Goal: Task Accomplishment & Management: Manage account settings

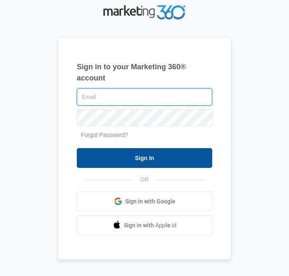
type input "admin@laurelkitchens.com"
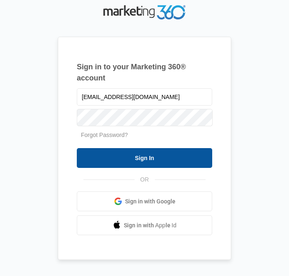
click at [113, 159] on input "Sign In" at bounding box center [144, 158] width 135 height 20
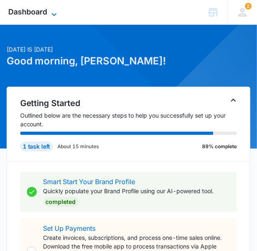
click at [53, 10] on icon at bounding box center [54, 14] width 10 height 10
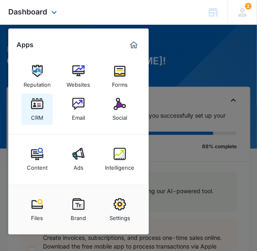
click at [37, 108] on img at bounding box center [37, 104] width 12 height 12
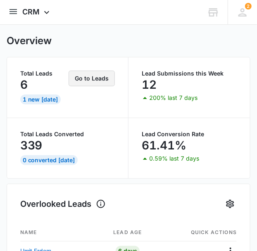
click at [86, 81] on button "Go to Leads" at bounding box center [92, 79] width 46 height 16
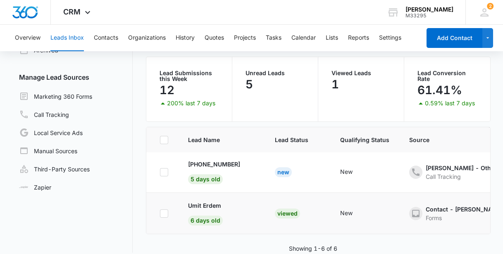
scroll to position [69, 0]
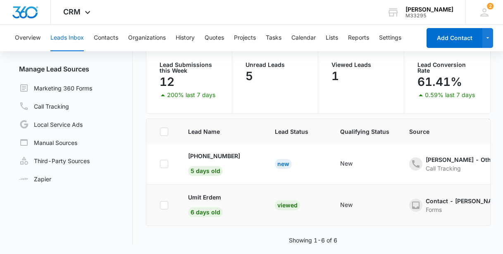
click at [262, 201] on div "Viewed" at bounding box center [287, 205] width 25 height 10
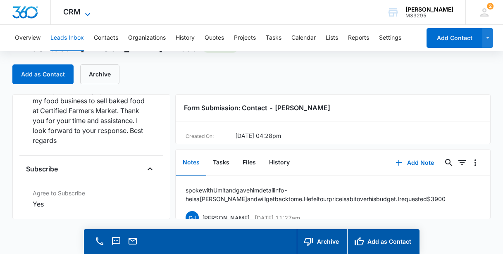
click at [78, 13] on span "CRM" at bounding box center [71, 11] width 17 height 9
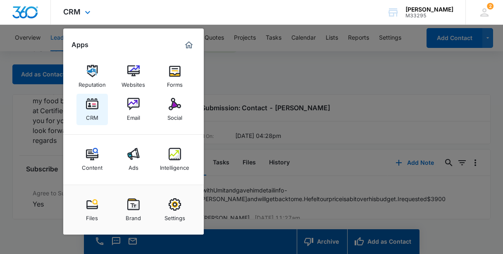
click at [97, 114] on div "CRM" at bounding box center [92, 115] width 12 height 11
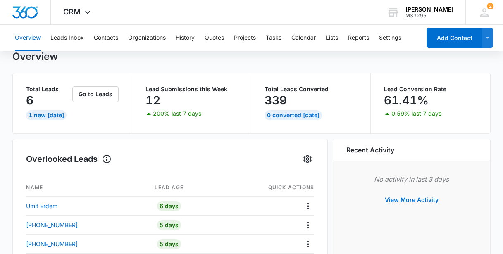
scroll to position [112, 0]
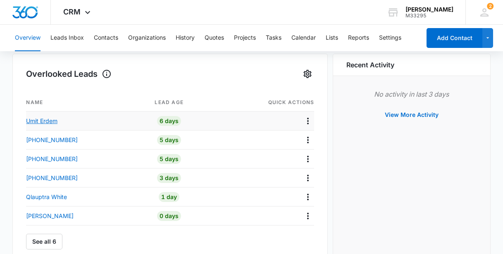
click at [50, 123] on p "Umit Erdem" at bounding box center [41, 120] width 31 height 9
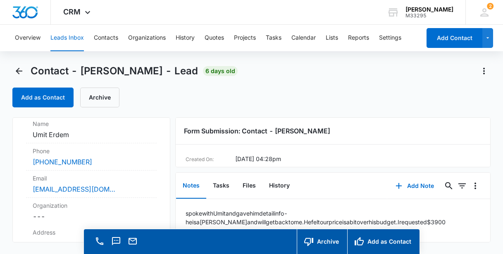
scroll to position [75, 0]
click at [63, 13] on div "CRM Apps Reputation Websites Forms CRM Email Social Content Ads Intelligence Fi…" at bounding box center [78, 12] width 54 height 24
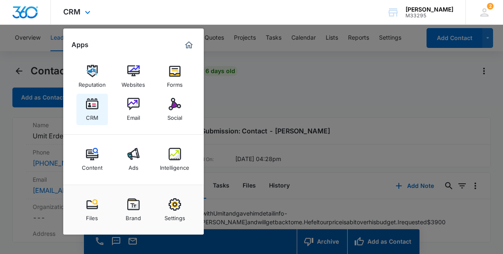
click at [90, 108] on img at bounding box center [92, 104] width 12 height 12
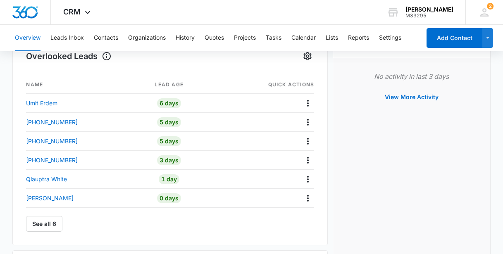
scroll to position [150, 0]
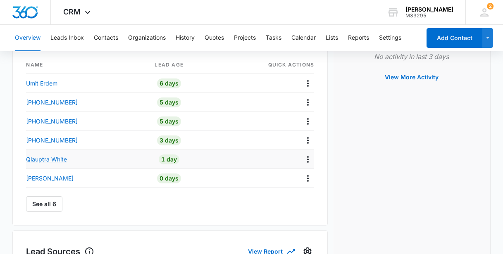
click at [70, 160] on div "Qlauptra White" at bounding box center [77, 159] width 102 height 9
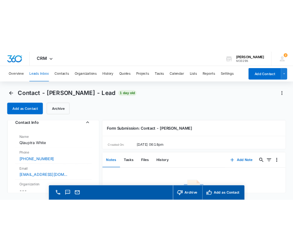
scroll to position [54, 0]
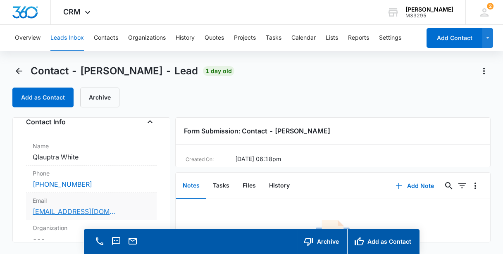
click at [67, 210] on link "[EMAIL_ADDRESS][DOMAIN_NAME]" at bounding box center [74, 211] width 83 height 10
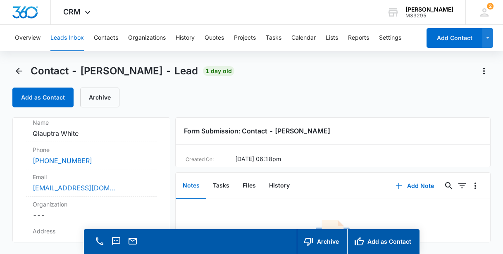
scroll to position [112, 0]
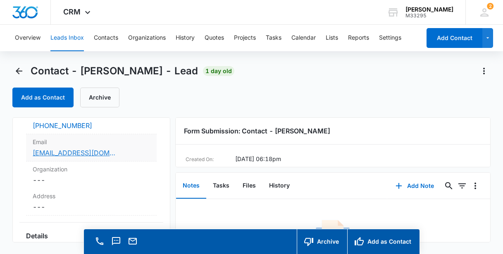
click at [75, 153] on link "[EMAIL_ADDRESS][DOMAIN_NAME]" at bounding box center [74, 153] width 83 height 10
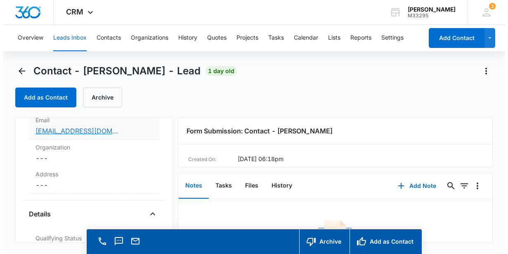
scroll to position [187, 0]
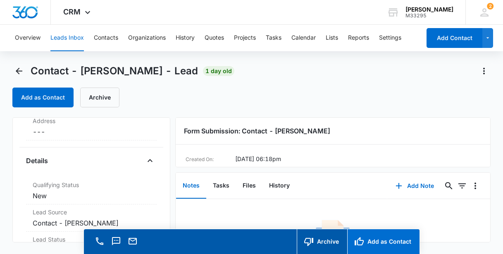
click at [262, 243] on button "Add as Contact" at bounding box center [383, 241] width 72 height 25
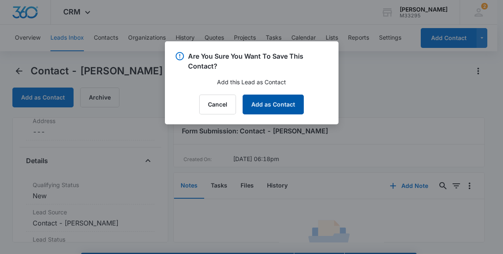
click at [262, 108] on button "Add as Contact" at bounding box center [272, 105] width 61 height 20
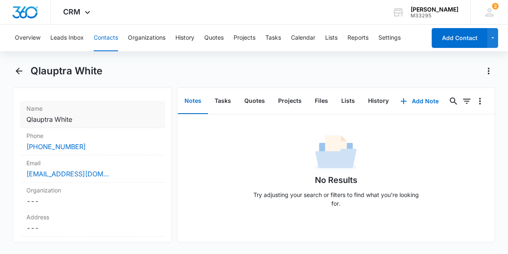
scroll to position [160, 0]
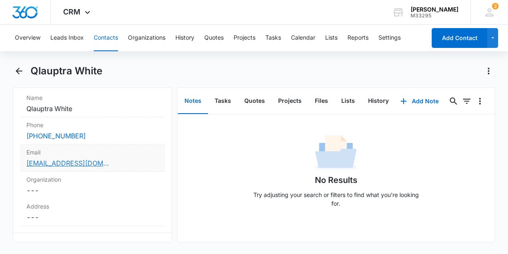
click at [64, 161] on link "[EMAIL_ADDRESS][DOMAIN_NAME]" at bounding box center [67, 163] width 83 height 10
click at [262, 99] on button "Add Note" at bounding box center [419, 101] width 55 height 20
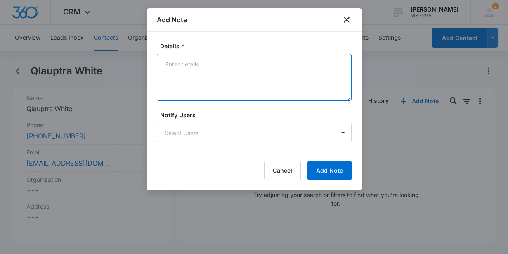
click at [192, 74] on textarea "Details *" at bounding box center [254, 77] width 195 height 47
type textarea "email has been sent with information - will follow up"
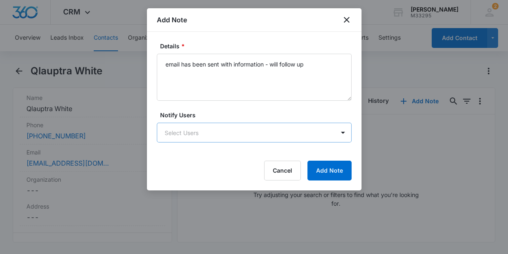
click at [235, 138] on body "CRM Apps Reputation Websites Forms CRM Email Social Content Ads Intelligence Fi…" at bounding box center [254, 127] width 508 height 254
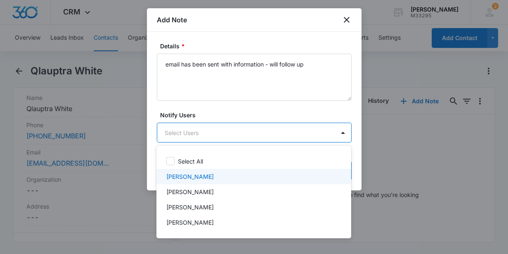
click at [219, 178] on div "[PERSON_NAME]" at bounding box center [252, 176] width 173 height 9
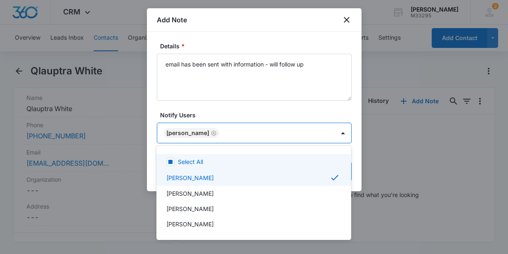
click at [262, 161] on div at bounding box center [254, 127] width 508 height 254
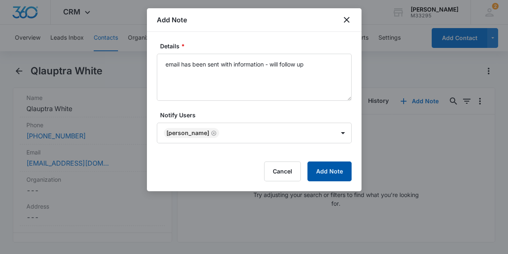
click at [262, 171] on button "Add Note" at bounding box center [330, 171] width 44 height 20
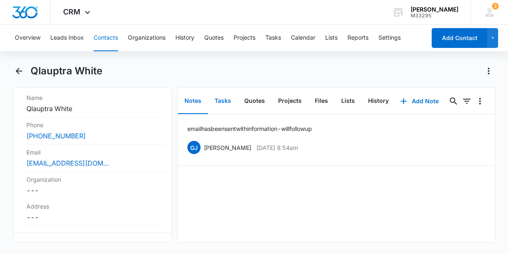
click at [221, 97] on button "Tasks" at bounding box center [223, 101] width 30 height 26
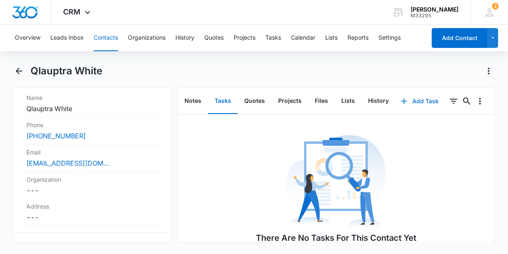
click at [262, 100] on button "Add Task" at bounding box center [420, 101] width 55 height 20
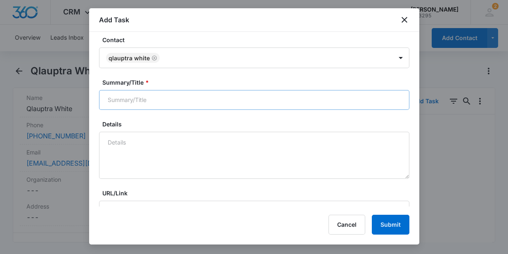
scroll to position [75, 0]
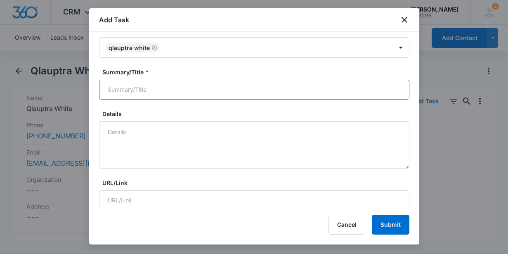
click at [120, 83] on input "Summary/Title *" at bounding box center [254, 90] width 311 height 20
click at [120, 87] on input "Summary/Title *" at bounding box center [254, 90] width 311 height 20
type input "follow up"
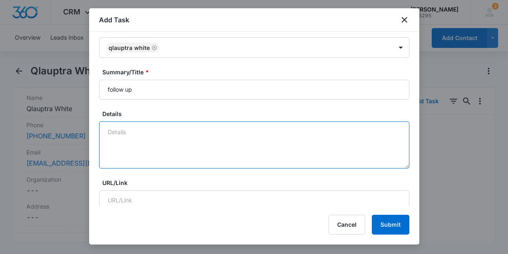
click at [126, 140] on textarea "Details" at bounding box center [254, 144] width 311 height 47
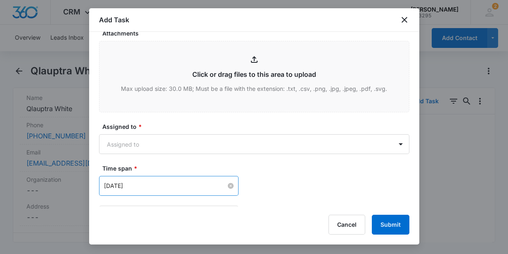
scroll to position [413, 0]
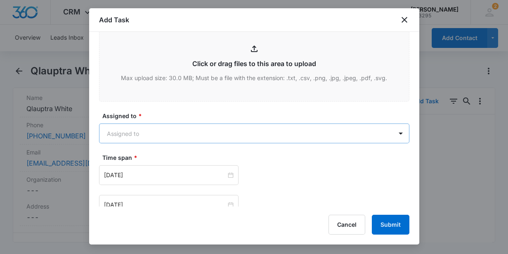
type textarea "follow up with costumer"
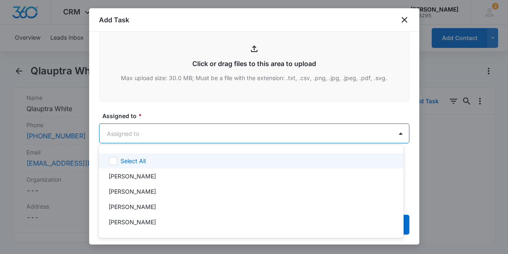
click at [190, 128] on body "CRM Apps Reputation Websites Forms CRM Email Social Content Ads Intelligence Fi…" at bounding box center [254, 127] width 508 height 254
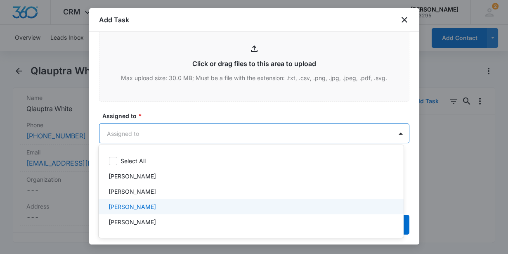
click at [181, 201] on div "[PERSON_NAME]" at bounding box center [251, 206] width 305 height 15
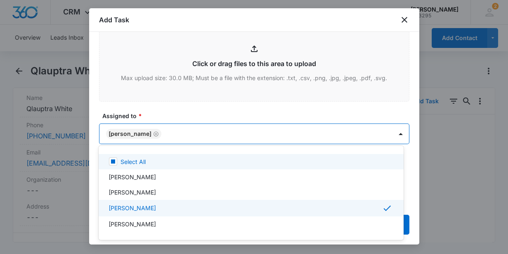
click at [218, 114] on div at bounding box center [254, 127] width 508 height 254
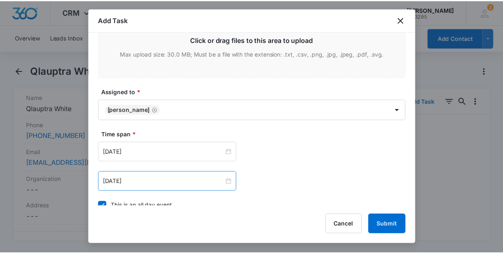
scroll to position [488, 0]
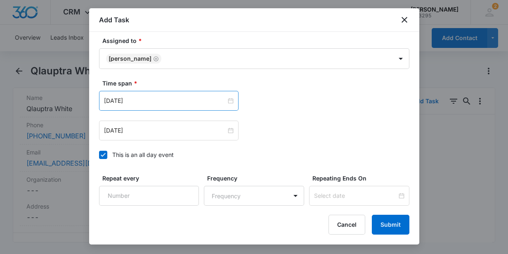
click at [179, 104] on div "[DATE]" at bounding box center [169, 101] width 140 height 20
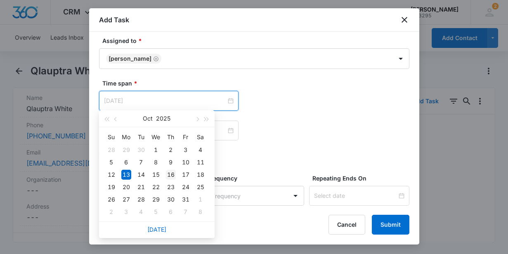
type input "[DATE]"
click at [173, 176] on div "16" at bounding box center [171, 175] width 10 height 10
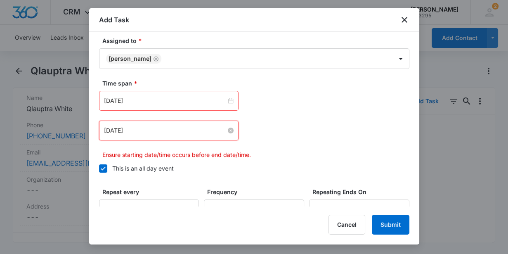
click at [194, 130] on input "[DATE]" at bounding box center [165, 130] width 122 height 9
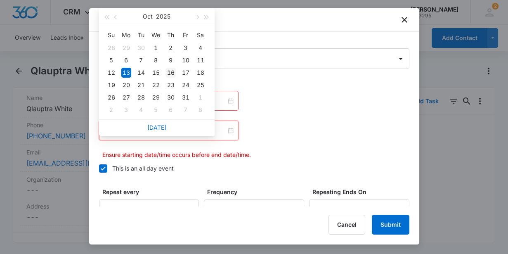
type input "[DATE]"
click at [173, 73] on div "16" at bounding box center [171, 73] width 10 height 10
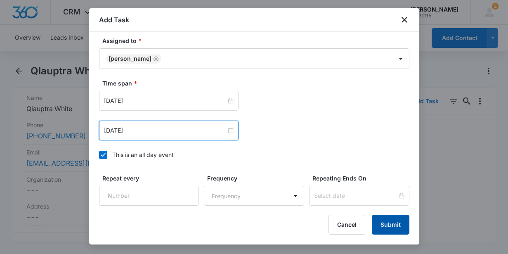
click at [262, 224] on button "Submit" at bounding box center [391, 225] width 38 height 20
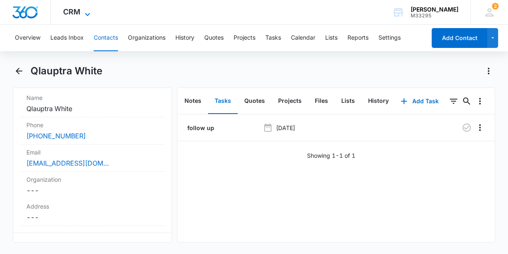
click at [78, 12] on span "CRM" at bounding box center [71, 11] width 17 height 9
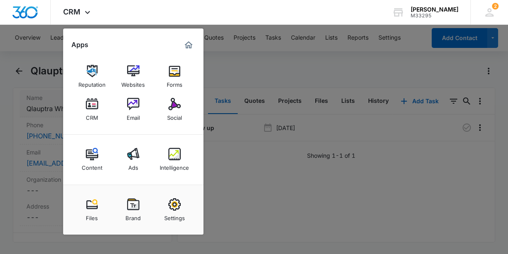
click at [92, 107] on img at bounding box center [92, 104] width 12 height 12
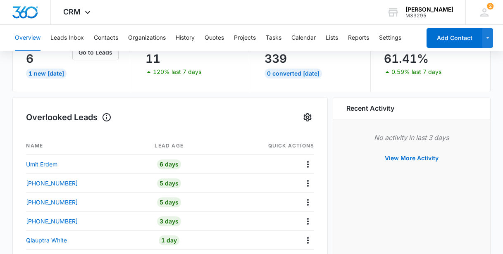
scroll to position [112, 0]
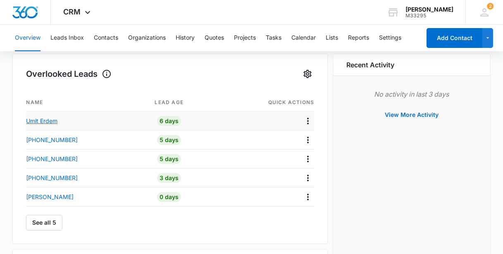
click at [55, 120] on p "Umit Erdem" at bounding box center [41, 120] width 31 height 9
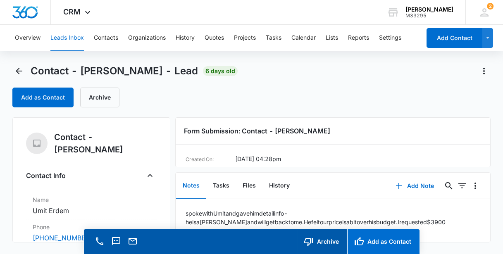
click at [262, 237] on button "Add as Contact" at bounding box center [383, 241] width 72 height 25
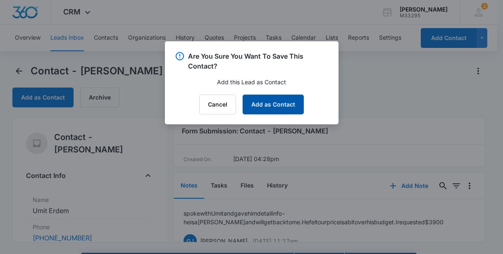
click at [262, 104] on button "Add as Contact" at bounding box center [272, 105] width 61 height 20
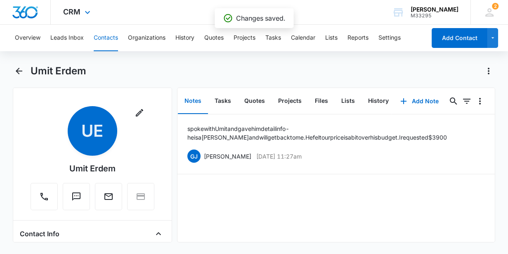
click at [75, 17] on div "CRM Apps Reputation Websites Forms CRM Email Social Content Ads Intelligence Fi…" at bounding box center [78, 12] width 54 height 24
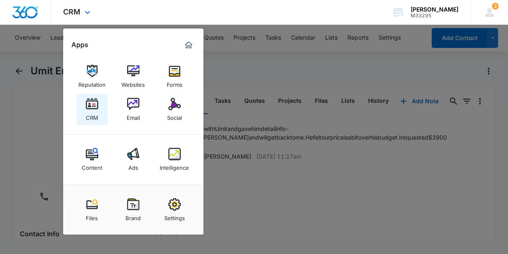
click at [90, 109] on img at bounding box center [92, 104] width 12 height 12
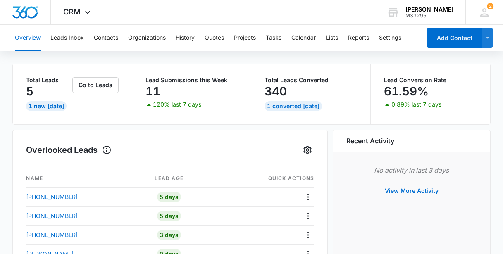
scroll to position [75, 0]
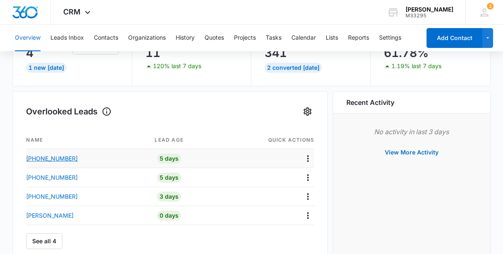
click at [60, 160] on p "[PHONE_NUMBER]" at bounding box center [52, 158] width 52 height 9
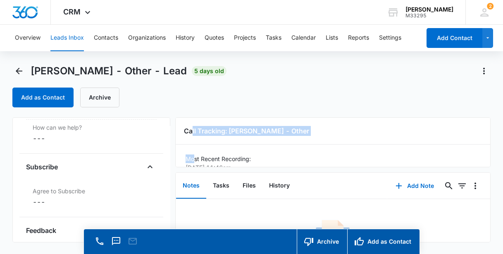
drag, startPoint x: 193, startPoint y: 149, endPoint x: 205, endPoint y: 148, distance: 12.0
click at [192, 145] on div "Call Tracking: [PERSON_NAME] - Other Most Recent Recording: [DATE] 11:46am Your…" at bounding box center [332, 142] width 315 height 50
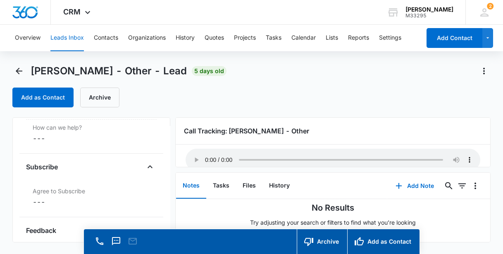
scroll to position [62, 0]
click at [262, 243] on button "Archive" at bounding box center [322, 241] width 50 height 25
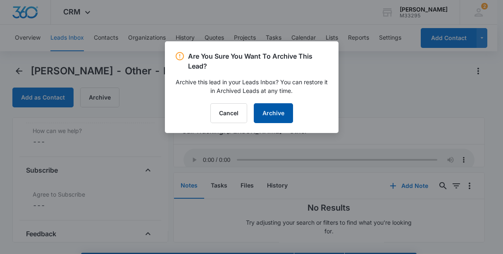
click at [262, 120] on button "Archive" at bounding box center [273, 113] width 39 height 20
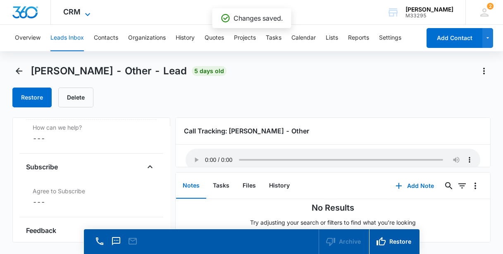
click at [69, 12] on span "CRM" at bounding box center [71, 11] width 17 height 9
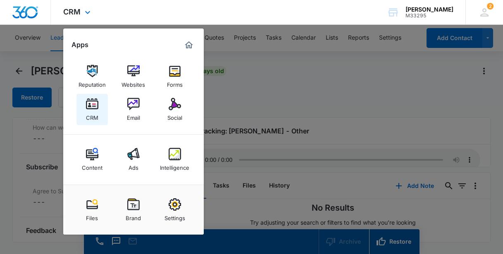
click at [94, 109] on img at bounding box center [92, 104] width 12 height 12
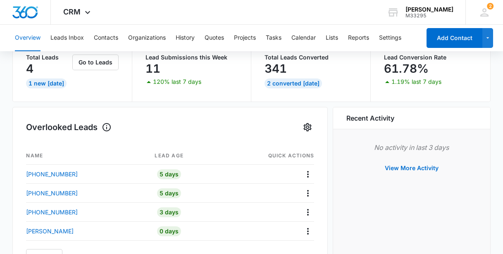
scroll to position [75, 0]
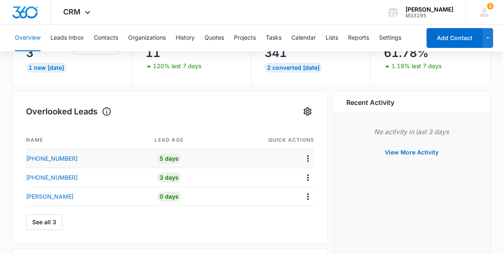
click at [69, 161] on td "[PHONE_NUMBER]" at bounding box center [77, 158] width 102 height 19
click at [62, 157] on p "[PHONE_NUMBER]" at bounding box center [52, 158] width 52 height 9
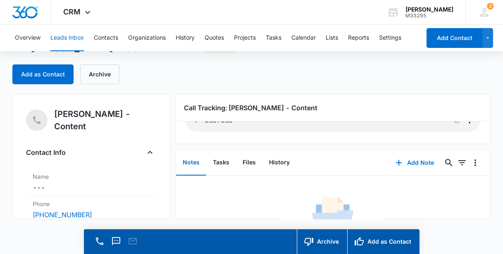
scroll to position [45, 0]
click at [262, 241] on button "Add as Contact" at bounding box center [383, 241] width 72 height 25
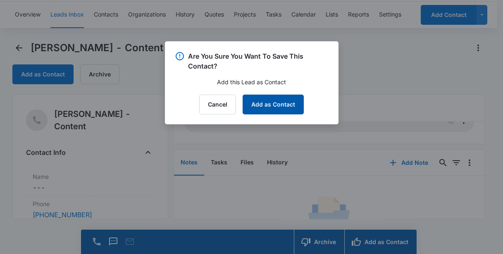
click at [262, 104] on button "Add as Contact" at bounding box center [272, 105] width 61 height 20
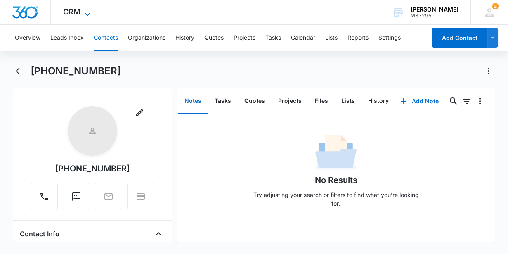
click at [74, 14] on span "CRM" at bounding box center [71, 11] width 17 height 9
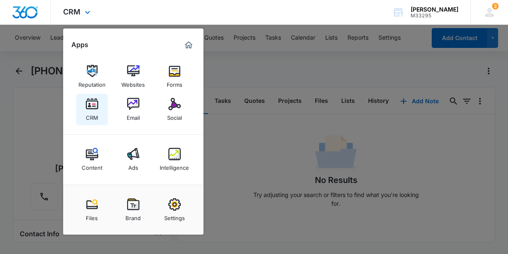
click at [90, 98] on img at bounding box center [92, 104] width 12 height 12
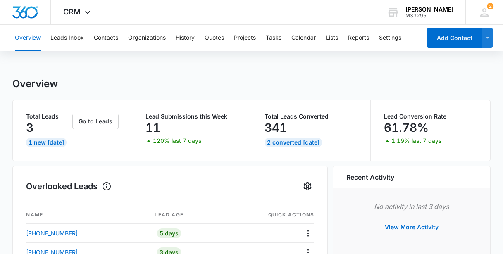
scroll to position [75, 0]
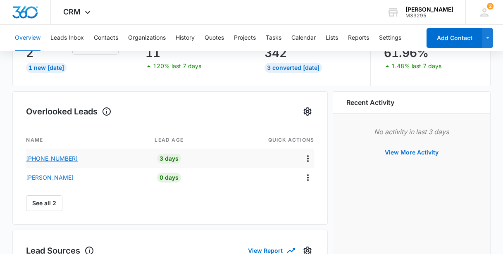
click at [63, 154] on p "[PHONE_NUMBER]" at bounding box center [52, 158] width 52 height 9
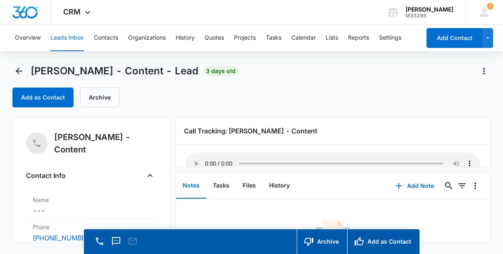
scroll to position [37, 0]
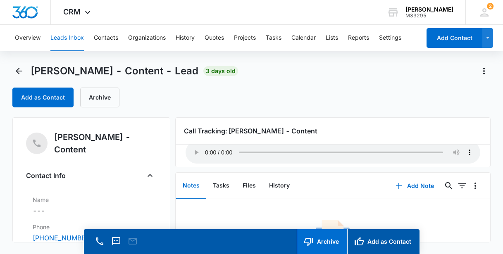
click at [262, 242] on button "Archive" at bounding box center [322, 241] width 50 height 25
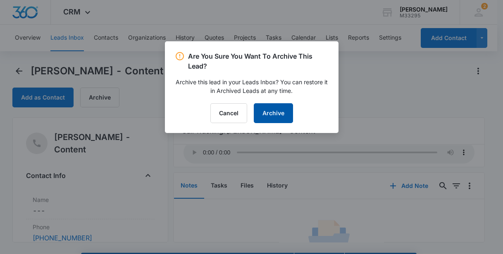
click at [262, 115] on button "Archive" at bounding box center [273, 113] width 39 height 20
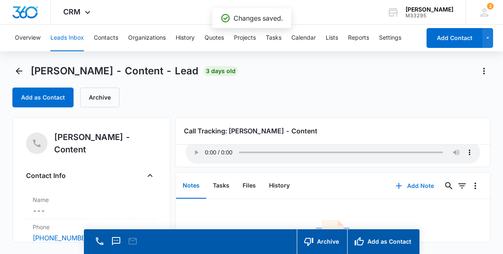
click at [262, 187] on button "Add Note" at bounding box center [414, 186] width 55 height 20
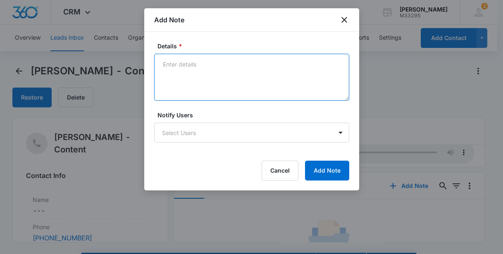
click at [194, 74] on textarea "Details *" at bounding box center [251, 77] width 195 height 47
click at [232, 63] on textarea "requested hourly and da" at bounding box center [251, 77] width 195 height 47
type textarea "requested hourly rates"
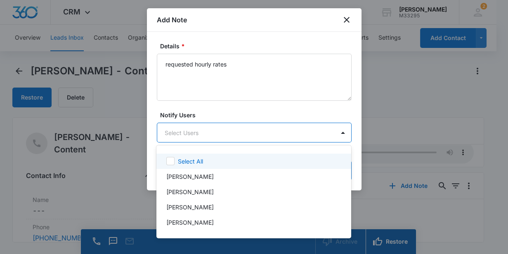
click at [218, 131] on body "CRM Apps Reputation Websites Forms CRM Email Social Content Ads Intelligence Fi…" at bounding box center [254, 127] width 508 height 254
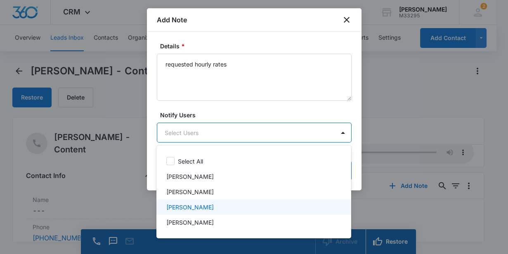
click at [205, 203] on div "[PERSON_NAME]" at bounding box center [252, 207] width 173 height 9
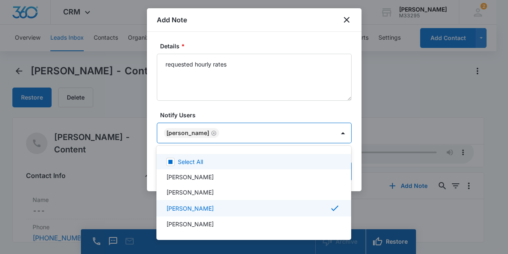
click at [262, 110] on div at bounding box center [254, 127] width 508 height 254
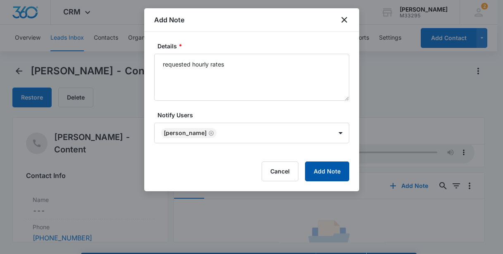
click at [262, 171] on button "Add Note" at bounding box center [327, 171] width 44 height 20
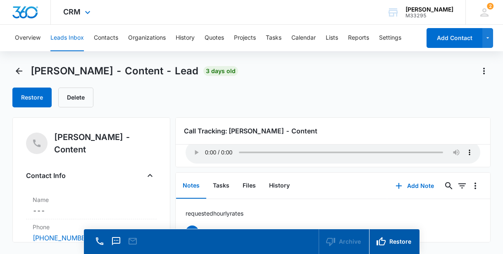
click at [83, 7] on div "CRM Apps Reputation Websites Forms CRM Email Social Content Ads Intelligence Fi…" at bounding box center [78, 12] width 54 height 24
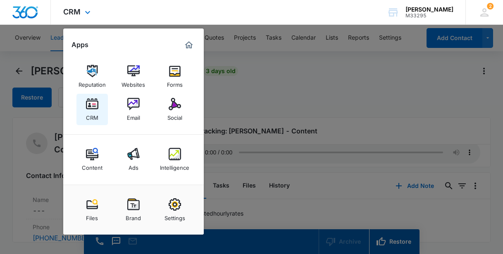
click at [90, 106] on img at bounding box center [92, 104] width 12 height 12
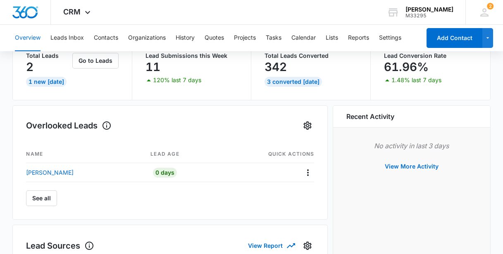
scroll to position [112, 0]
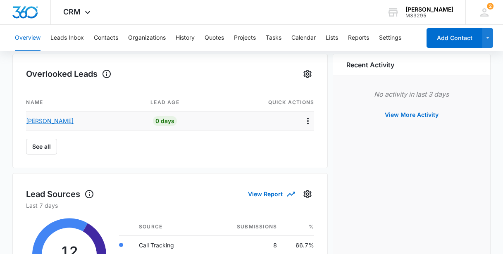
click at [28, 121] on p "[PERSON_NAME]" at bounding box center [49, 120] width 47 height 9
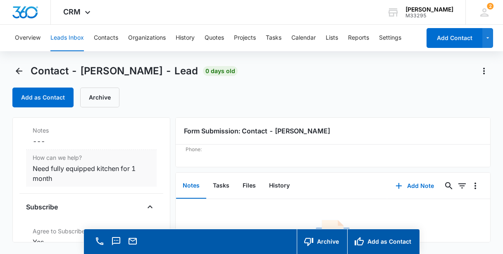
scroll to position [664, 0]
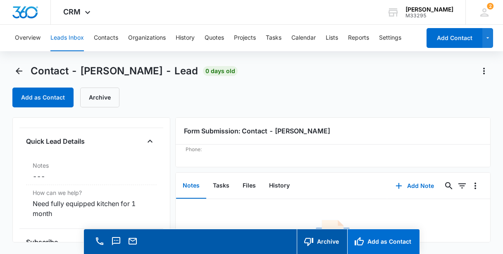
click at [262, 242] on button "Add as Contact" at bounding box center [383, 241] width 72 height 25
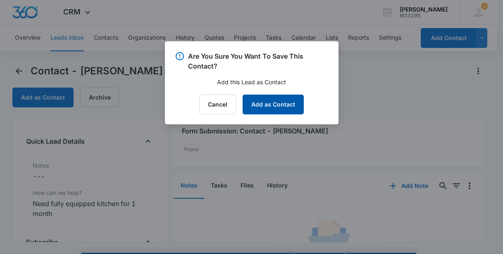
click at [262, 103] on button "Add as Contact" at bounding box center [272, 105] width 61 height 20
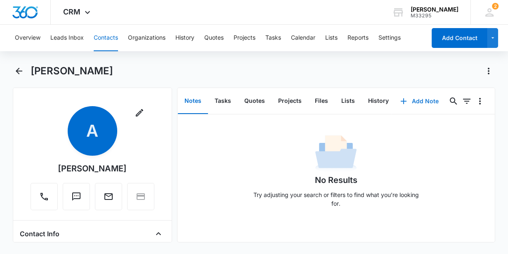
click at [262, 103] on button "Add Note" at bounding box center [419, 101] width 55 height 20
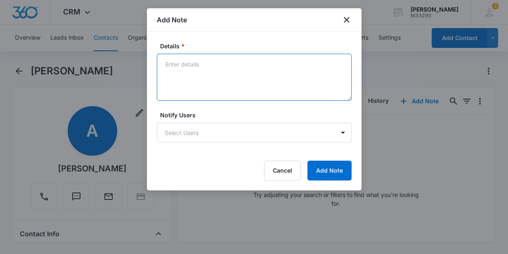
click at [262, 83] on textarea "Details *" at bounding box center [254, 77] width 195 height 47
type textarea "inquire for one month kitchen rental. not a fit"
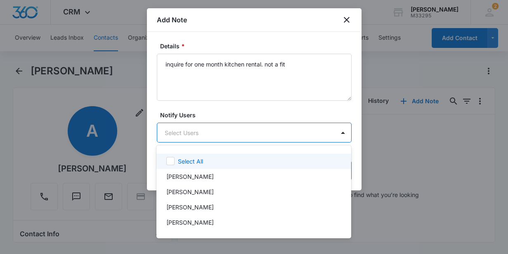
click at [201, 133] on body "CRM Apps Reputation Websites Forms CRM Email Social Content Ads Intelligence Fi…" at bounding box center [254, 127] width 508 height 254
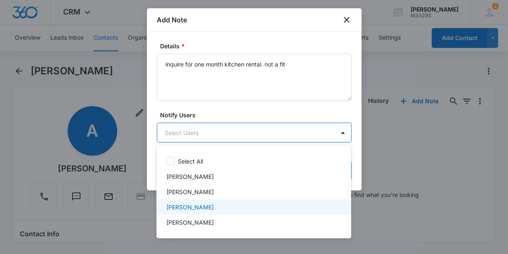
click at [195, 208] on p "[PERSON_NAME]" at bounding box center [189, 207] width 47 height 9
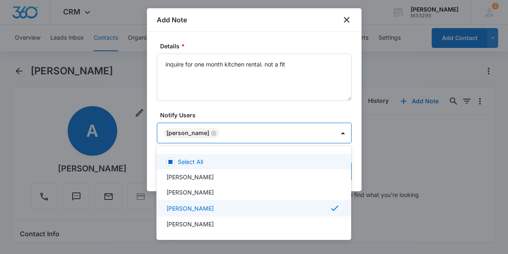
click at [262, 110] on div at bounding box center [254, 127] width 508 height 254
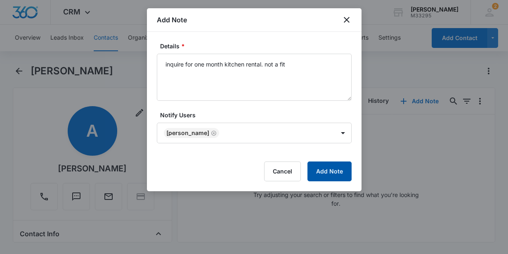
click at [262, 171] on button "Add Note" at bounding box center [330, 171] width 44 height 20
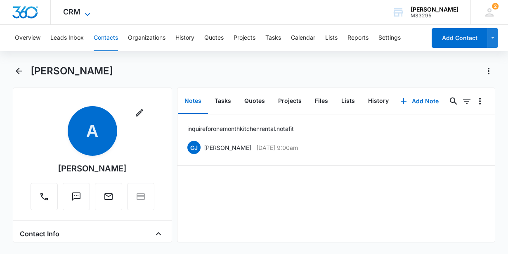
click at [68, 15] on span "CRM" at bounding box center [71, 11] width 17 height 9
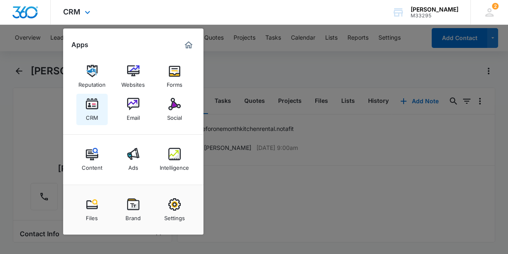
click at [84, 105] on link "CRM" at bounding box center [91, 109] width 31 height 31
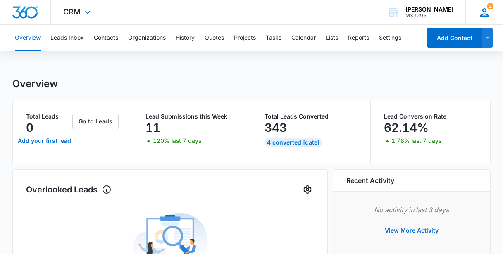
click at [262, 13] on icon at bounding box center [484, 12] width 12 height 12
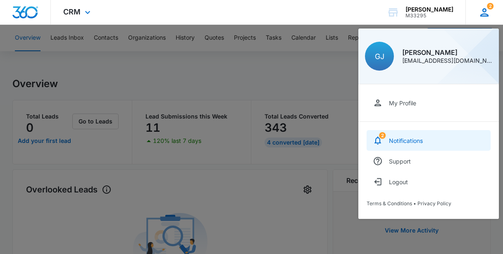
click at [262, 147] on link "2 Notifications" at bounding box center [428, 140] width 124 height 21
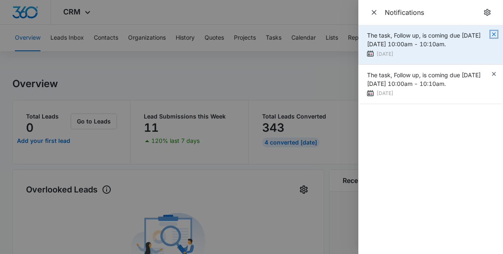
click at [262, 35] on icon "button" at bounding box center [493, 34] width 7 height 7
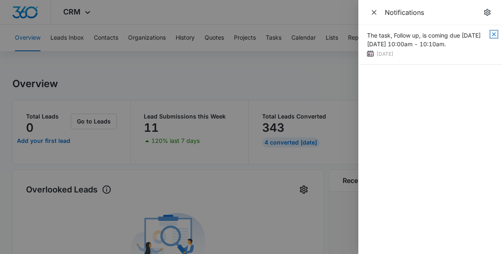
click at [262, 35] on icon "button" at bounding box center [493, 34] width 7 height 7
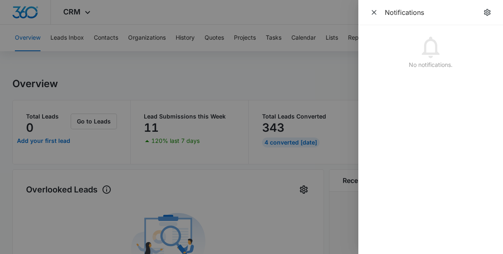
click at [262, 18] on div at bounding box center [251, 127] width 503 height 254
